Goal: Browse casually

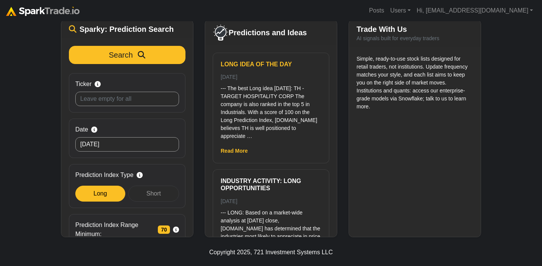
scroll to position [68, 0]
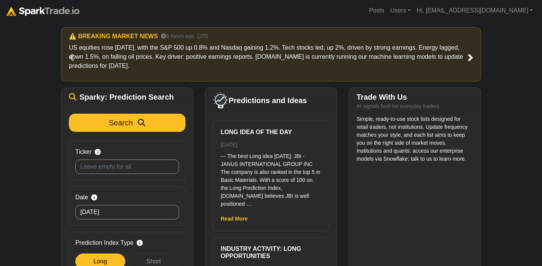
click at [473, 59] on span at bounding box center [471, 58] width 8 height 8
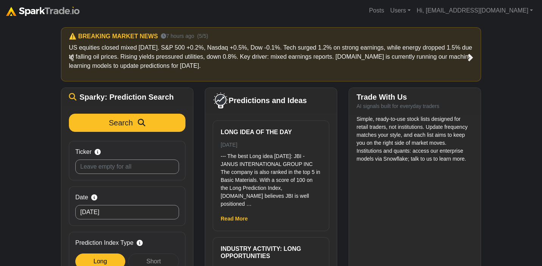
click at [473, 59] on span at bounding box center [471, 58] width 8 height 8
